Goal: Check status: Check status

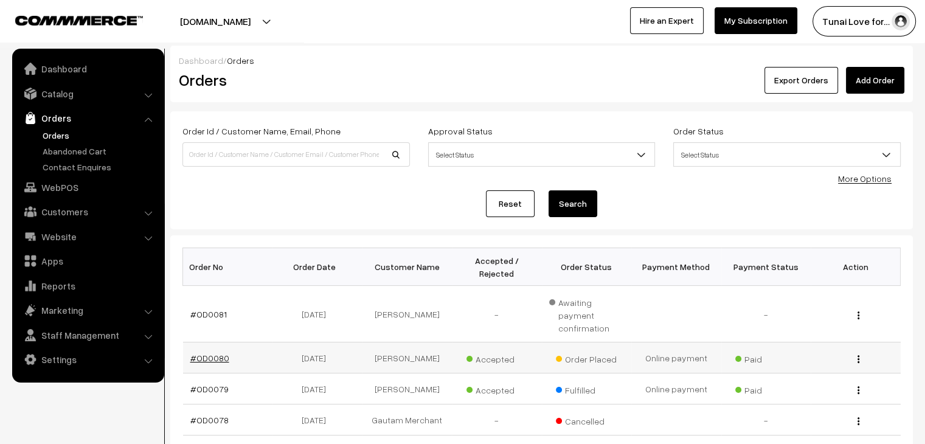
click at [221, 353] on link "#OD0080" at bounding box center [209, 358] width 39 height 10
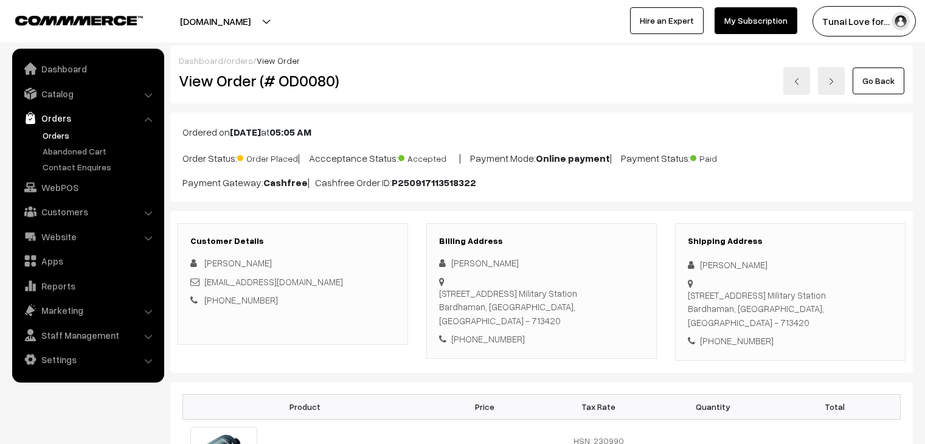
scroll to position [304, 0]
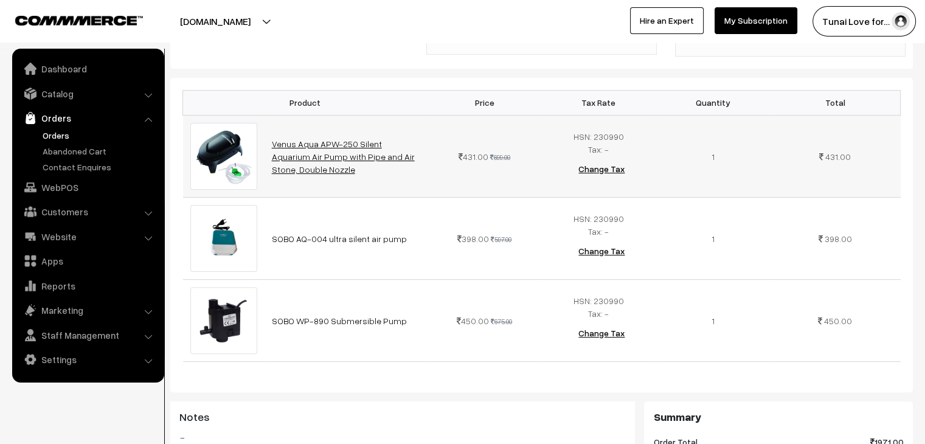
click at [383, 142] on link "Venus Aqua APW-250 Silent Aquarium Air Pump with Pipe and Air Stone, Double Noz…" at bounding box center [343, 157] width 143 height 36
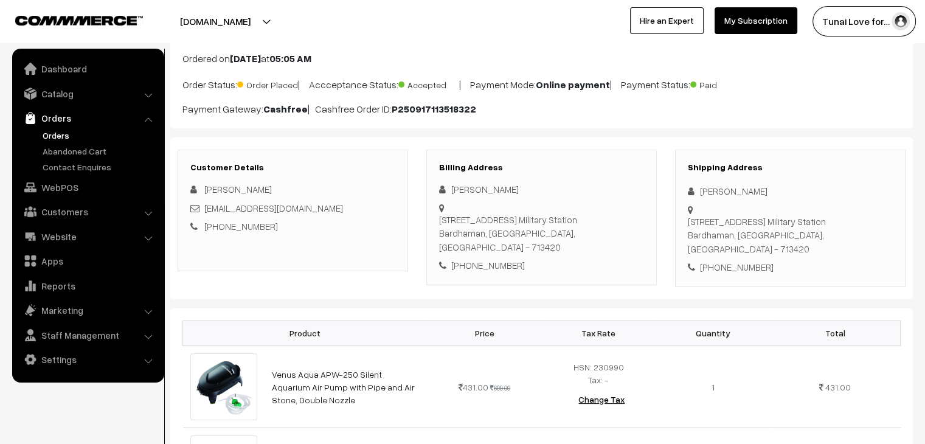
scroll to position [0, 0]
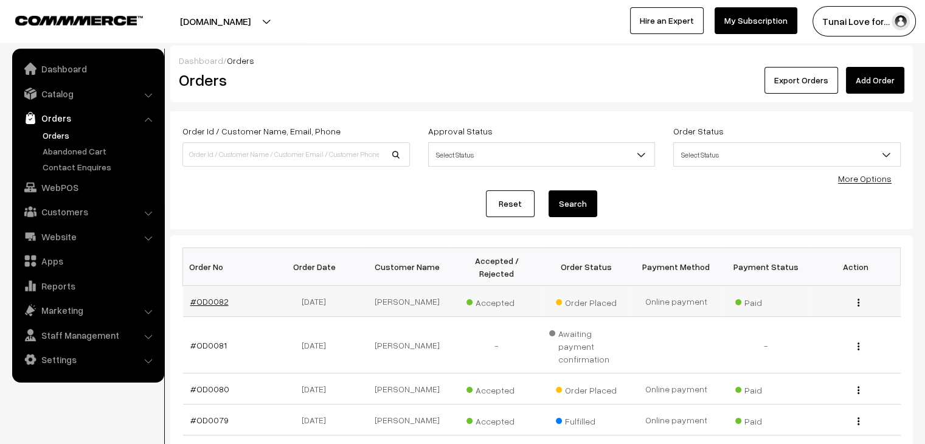
click at [210, 296] on link "#OD0082" at bounding box center [209, 301] width 38 height 10
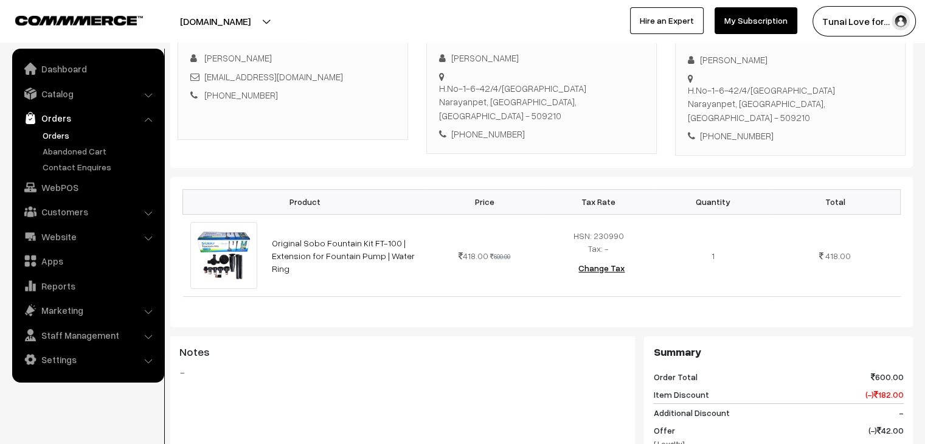
scroll to position [304, 0]
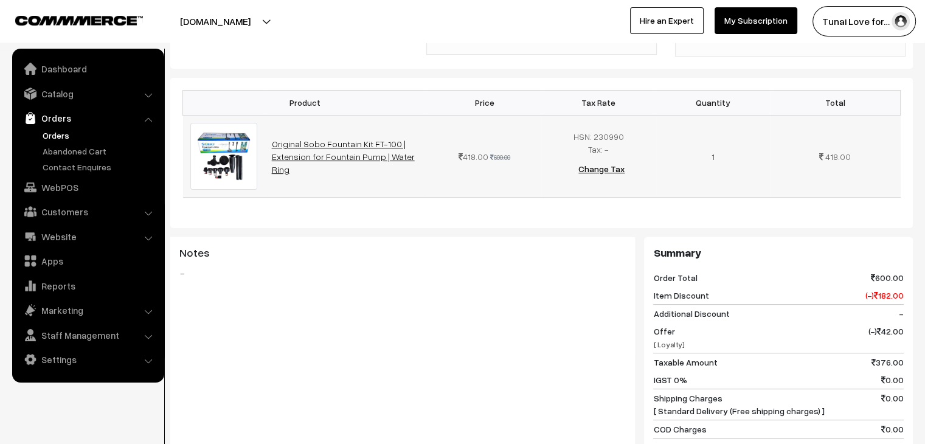
click at [329, 139] on link "Original Sobo Fountain Kit FT-100 | Extension for Fountain Pump | Water Ring" at bounding box center [343, 157] width 143 height 36
click at [638, 215] on div "Product Price Tax Rate Quantity Total Original Sobo Fountain Kit FT-100 | Exten…" at bounding box center [541, 309] width 743 height 463
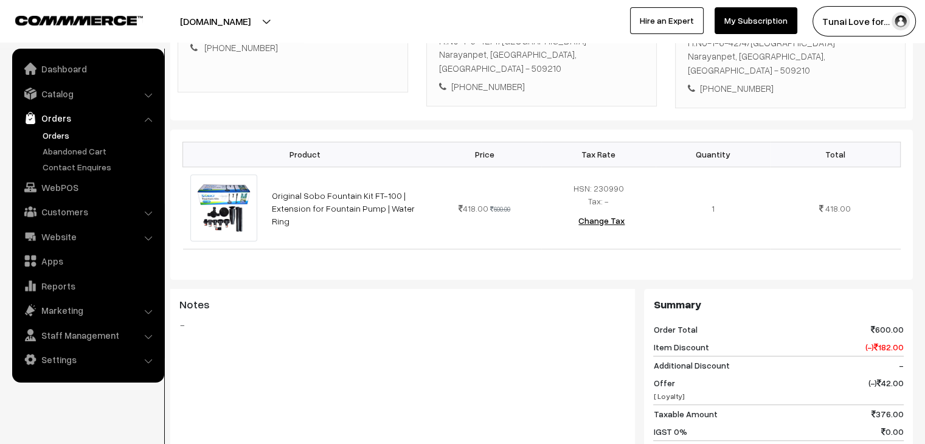
scroll to position [131, 0]
